Goal: Navigation & Orientation: Understand site structure

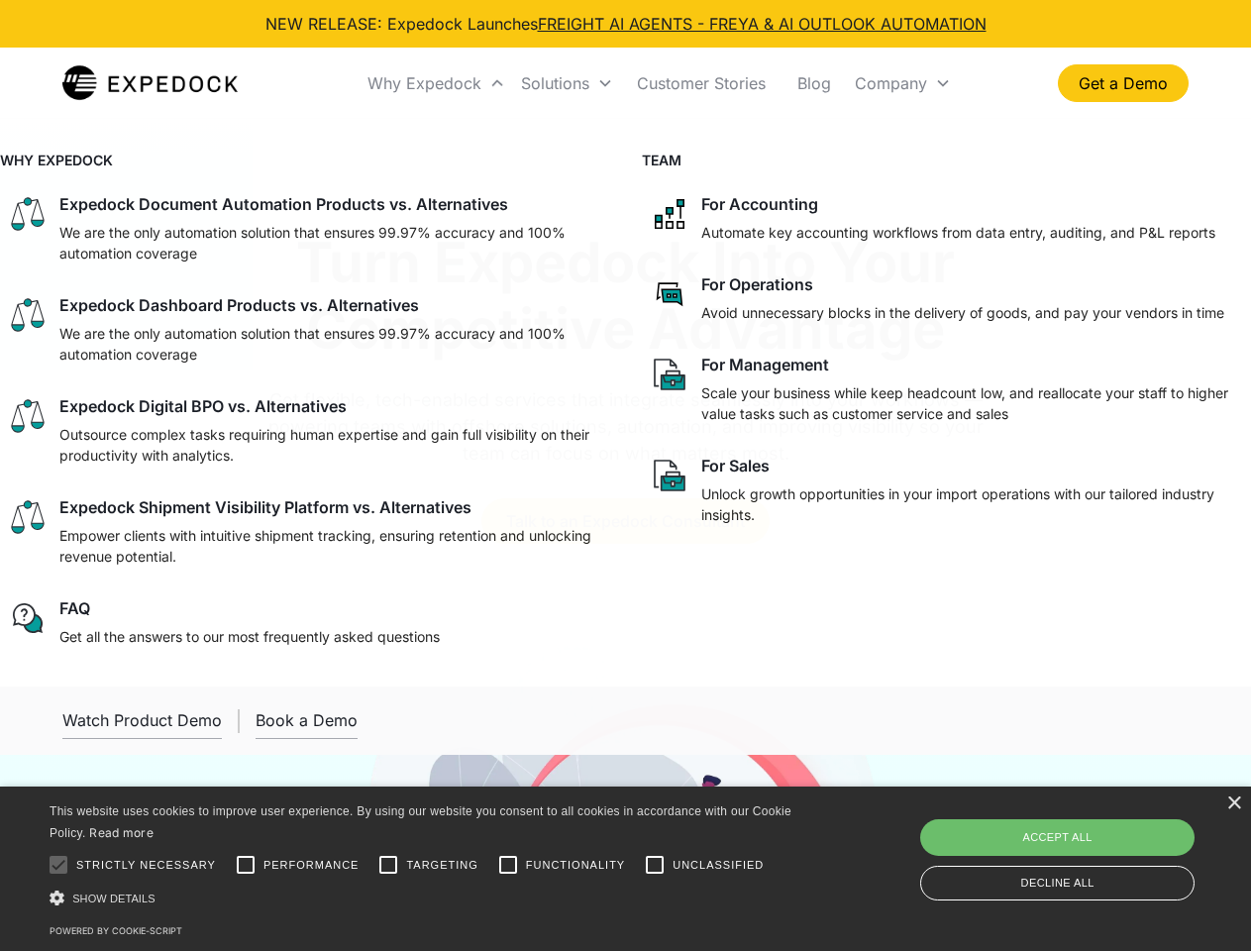
click at [437, 83] on div "Why Expedock" at bounding box center [424, 83] width 114 height 20
click at [567, 83] on div "Solutions" at bounding box center [555, 83] width 68 height 20
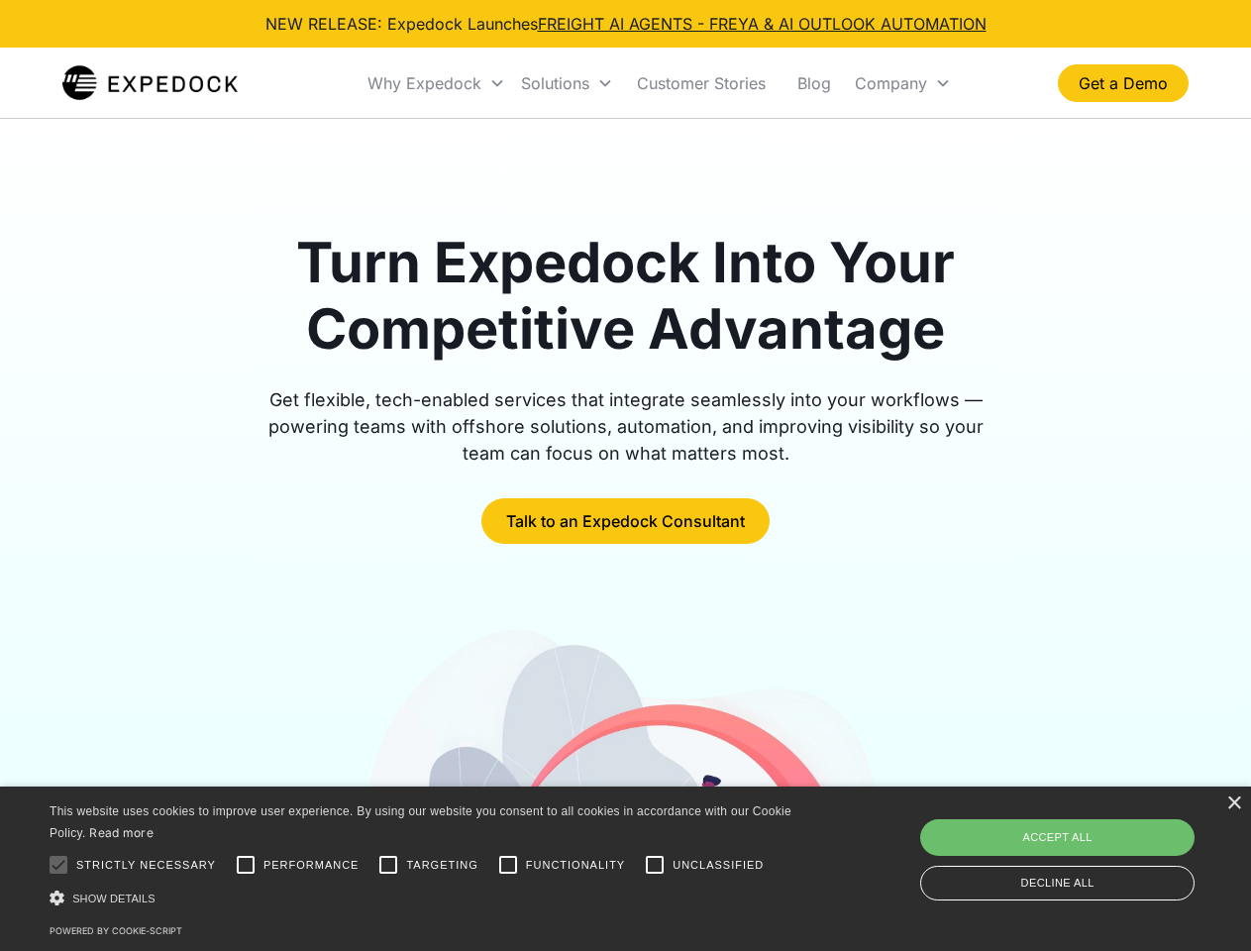
click at [902, 83] on div "Company" at bounding box center [891, 83] width 72 height 20
click at [58, 865] on div at bounding box center [59, 865] width 40 height 40
click at [246, 865] on input "Performance" at bounding box center [246, 865] width 40 height 40
checkbox input "true"
click at [388, 865] on input "Targeting" at bounding box center [388, 865] width 40 height 40
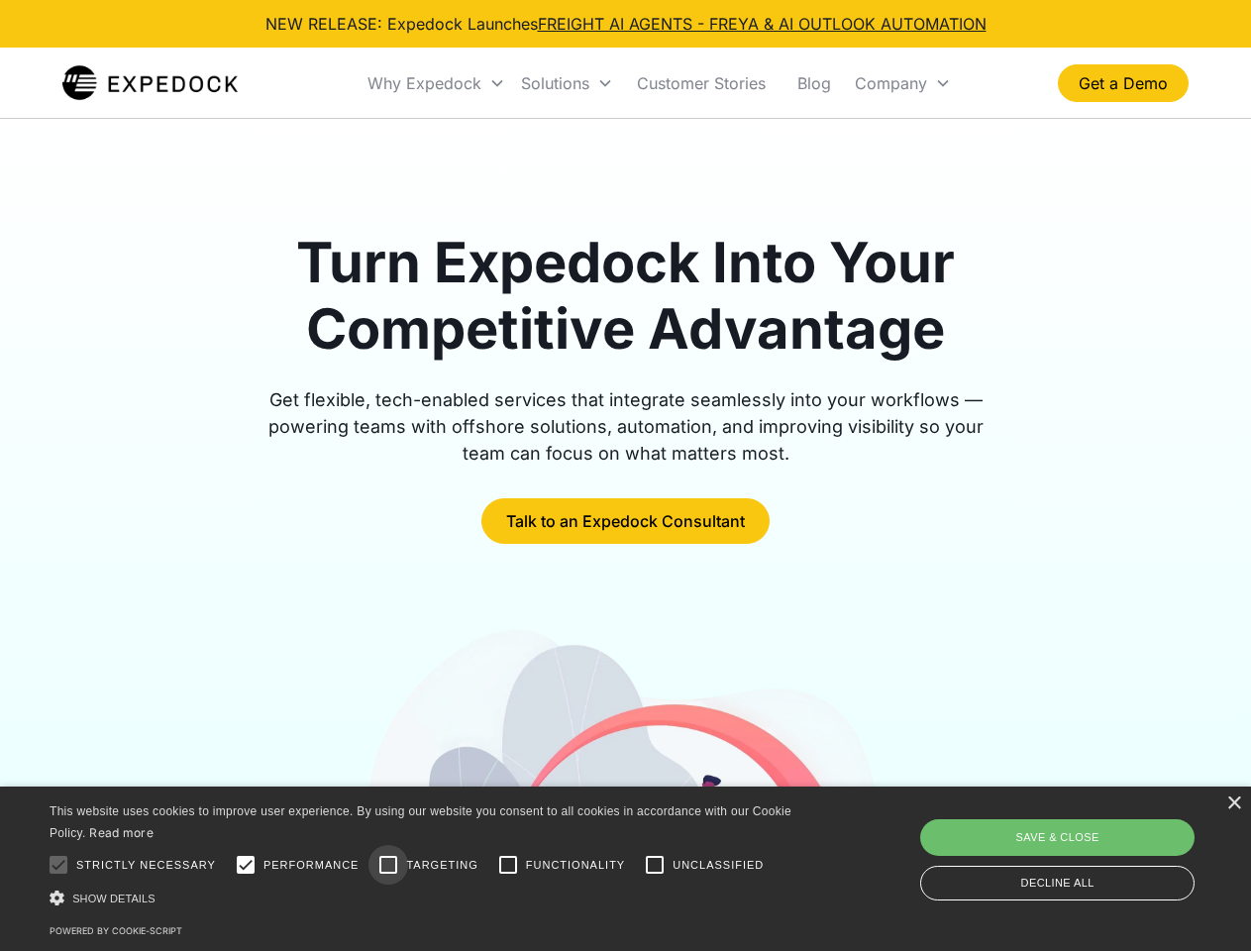
checkbox input "true"
click at [508, 865] on input "Functionality" at bounding box center [508, 865] width 40 height 40
checkbox input "true"
click at [655, 865] on input "Unclassified" at bounding box center [655, 865] width 40 height 40
checkbox input "true"
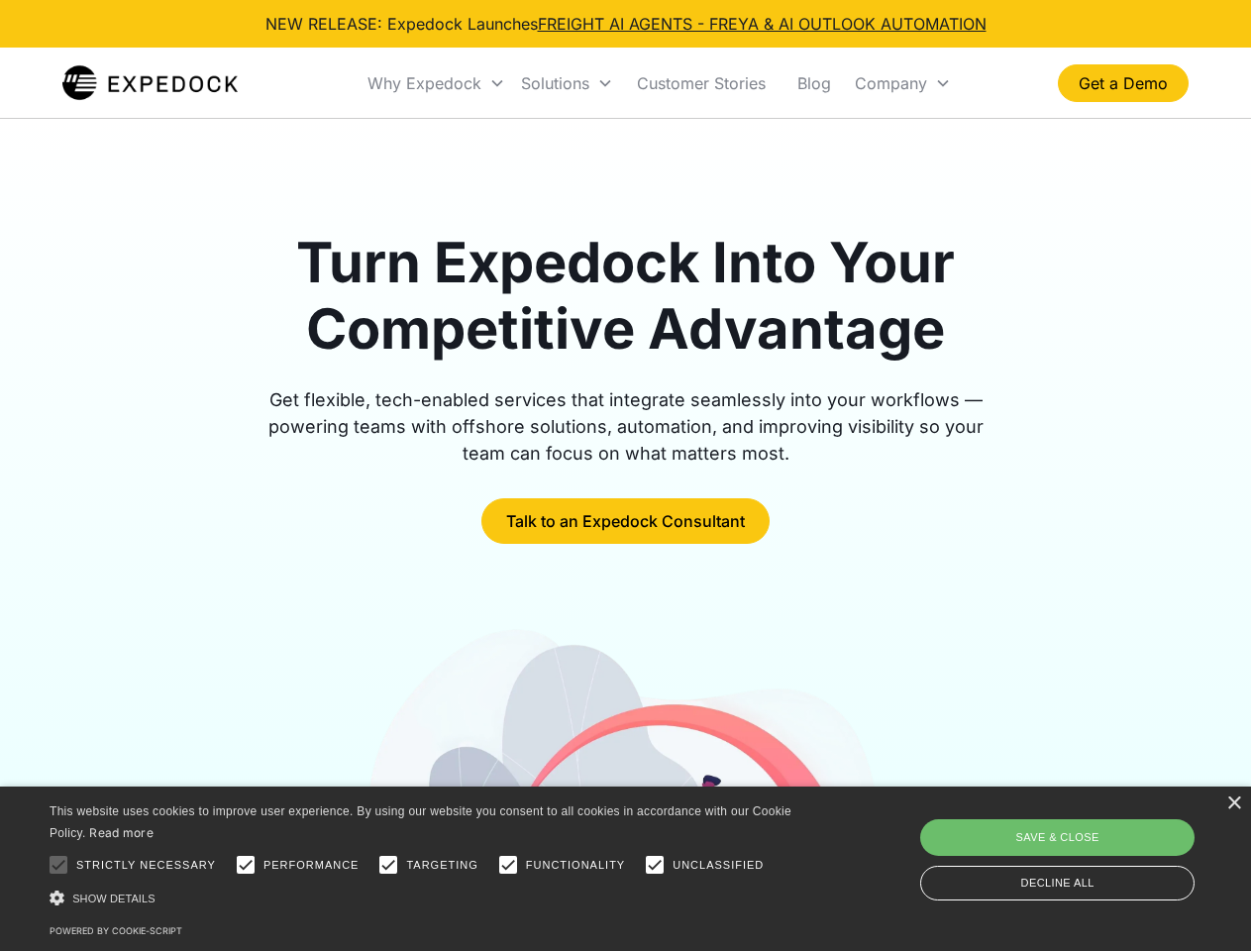
click at [424, 897] on div "Show details Hide details" at bounding box center [424, 897] width 749 height 21
